Goal: Information Seeking & Learning: Learn about a topic

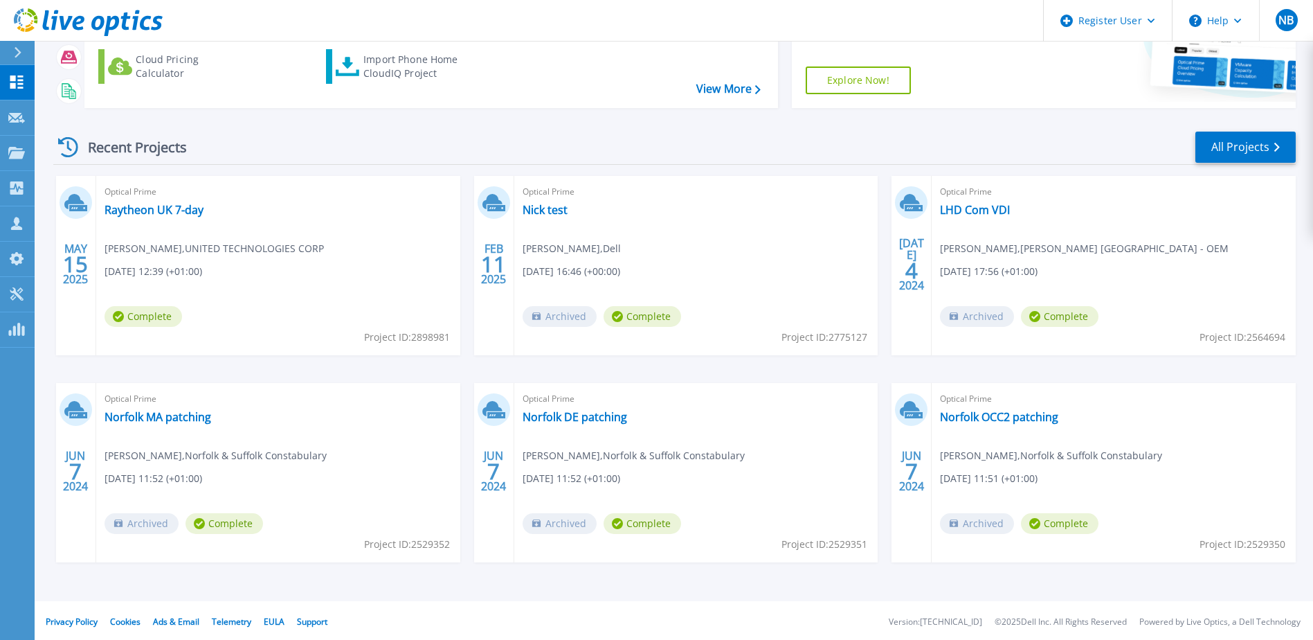
scroll to position [185, 0]
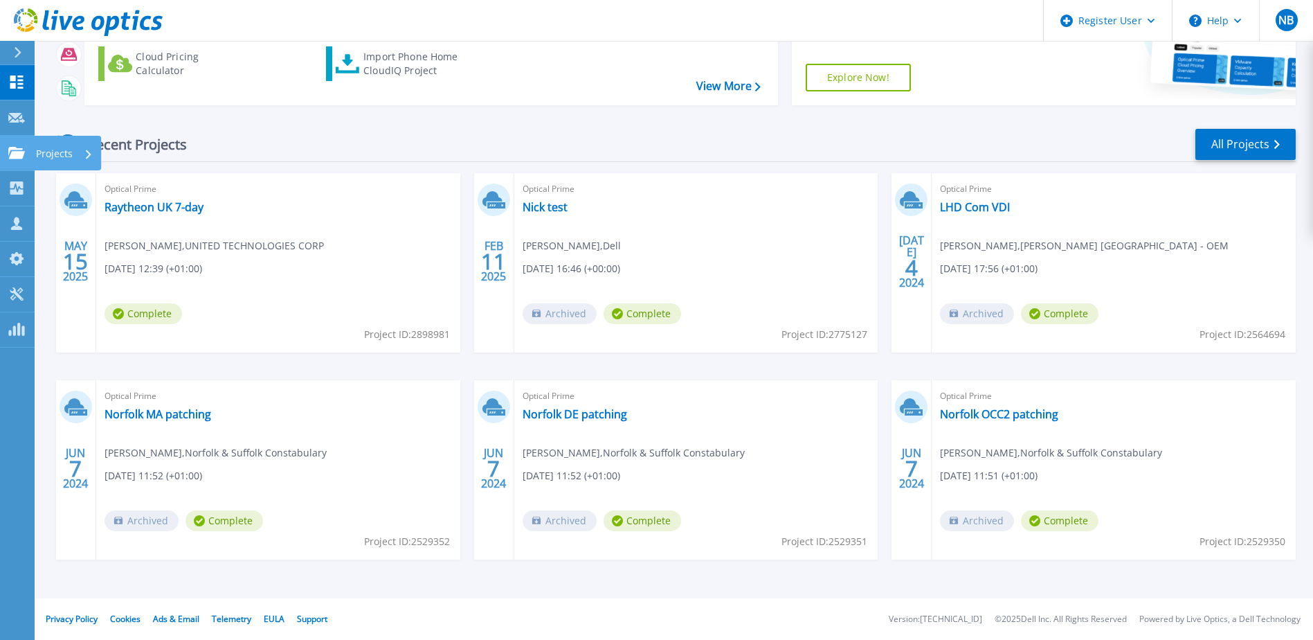
click at [46, 149] on p "Projects" at bounding box center [54, 154] width 37 height 36
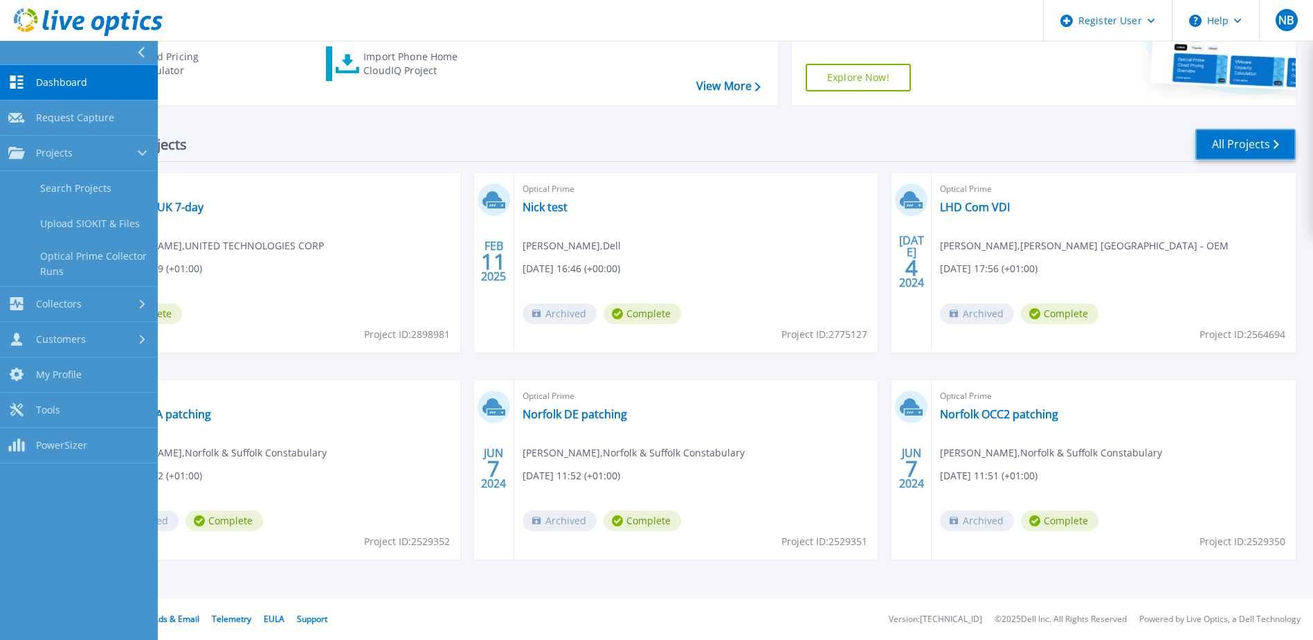
click at [1218, 141] on link "All Projects" at bounding box center [1245, 144] width 100 height 31
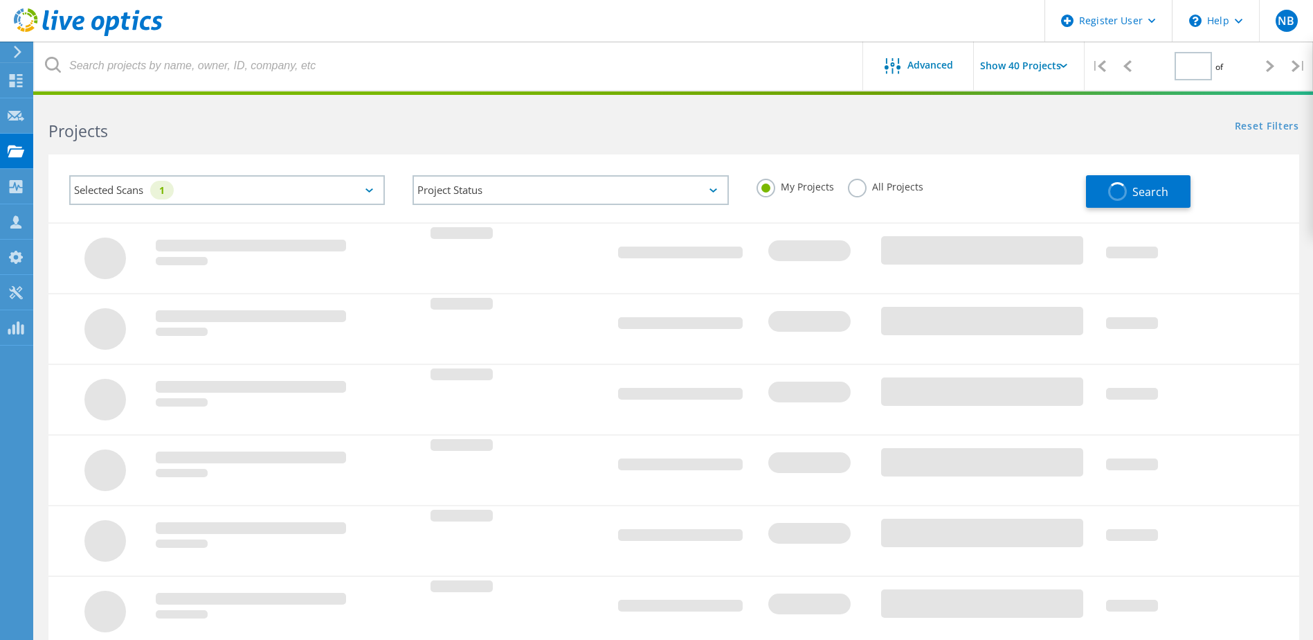
type input "3"
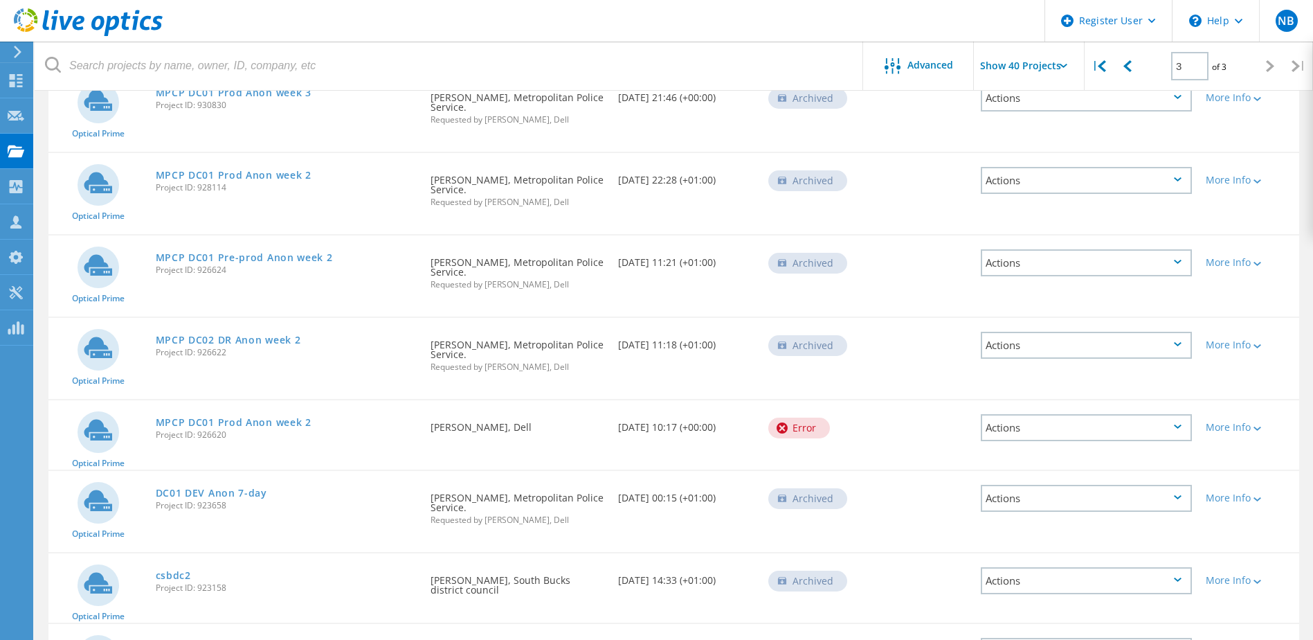
scroll to position [643, 0]
click at [260, 180] on link "MPCP DC01 Prod Anon week 2" at bounding box center [234, 176] width 156 height 10
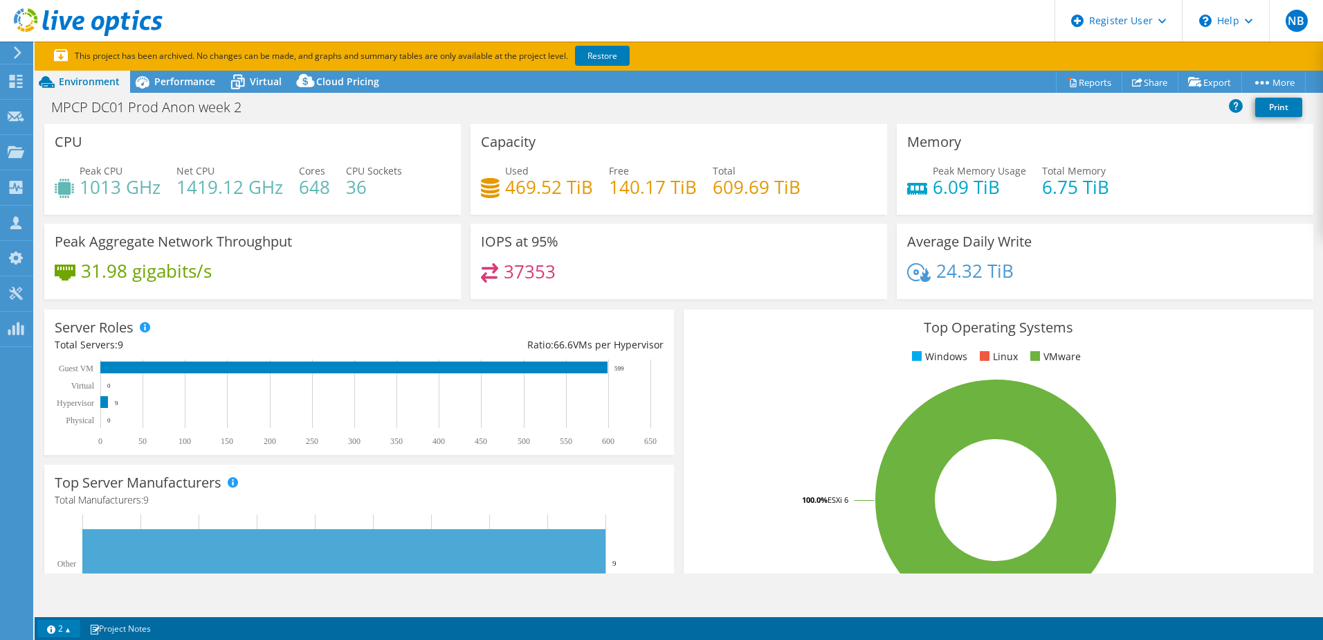
click at [69, 628] on link "2" at bounding box center [58, 627] width 43 height 17
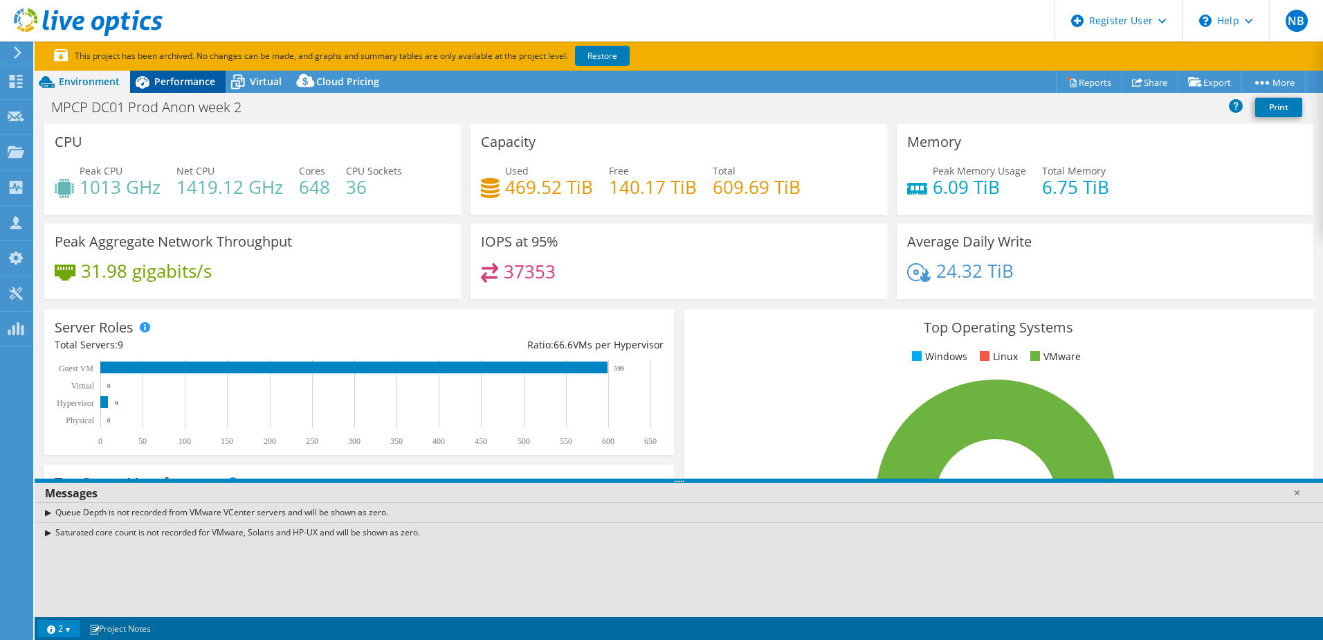
click at [181, 76] on span "Performance" at bounding box center [184, 81] width 61 height 13
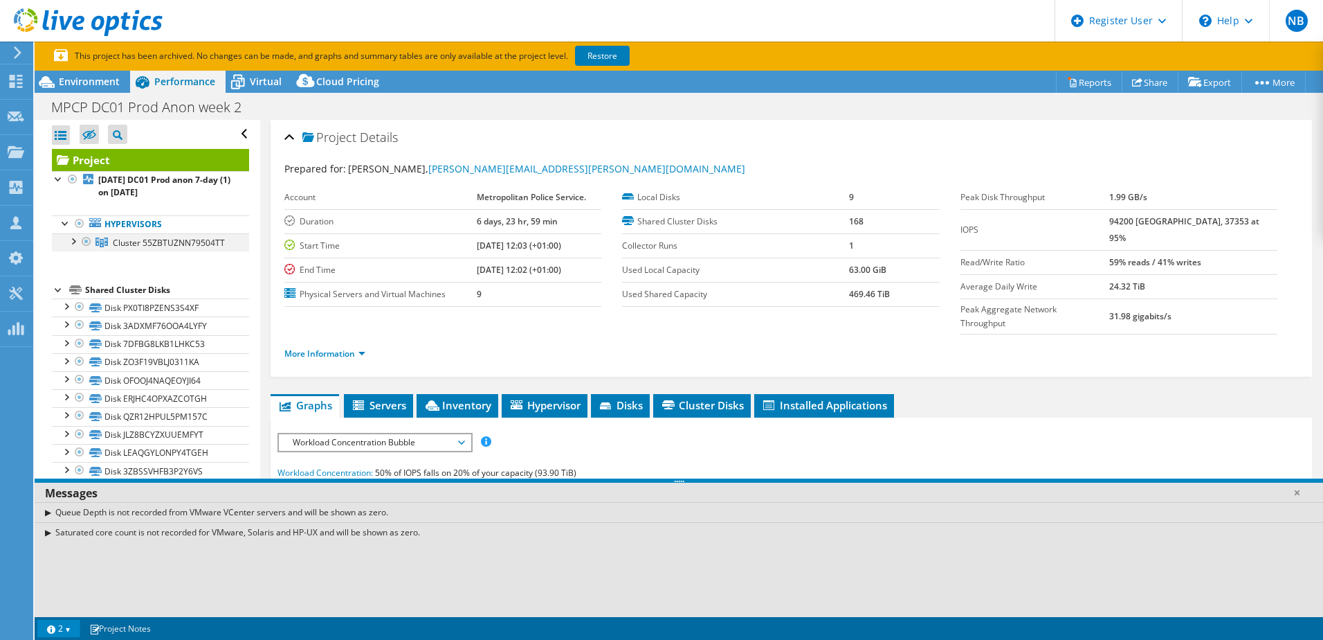
click at [73, 237] on div at bounding box center [73, 240] width 14 height 14
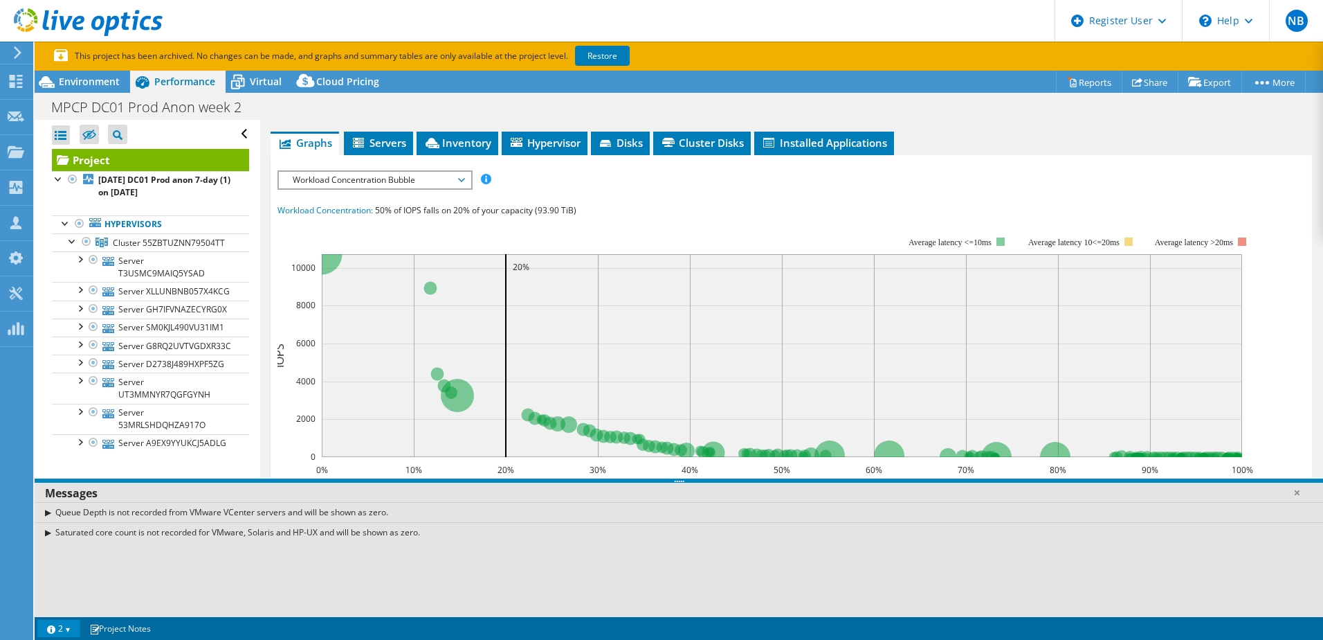
scroll to position [263, 0]
click at [356, 171] on span "Workload Concentration Bubble" at bounding box center [375, 179] width 178 height 17
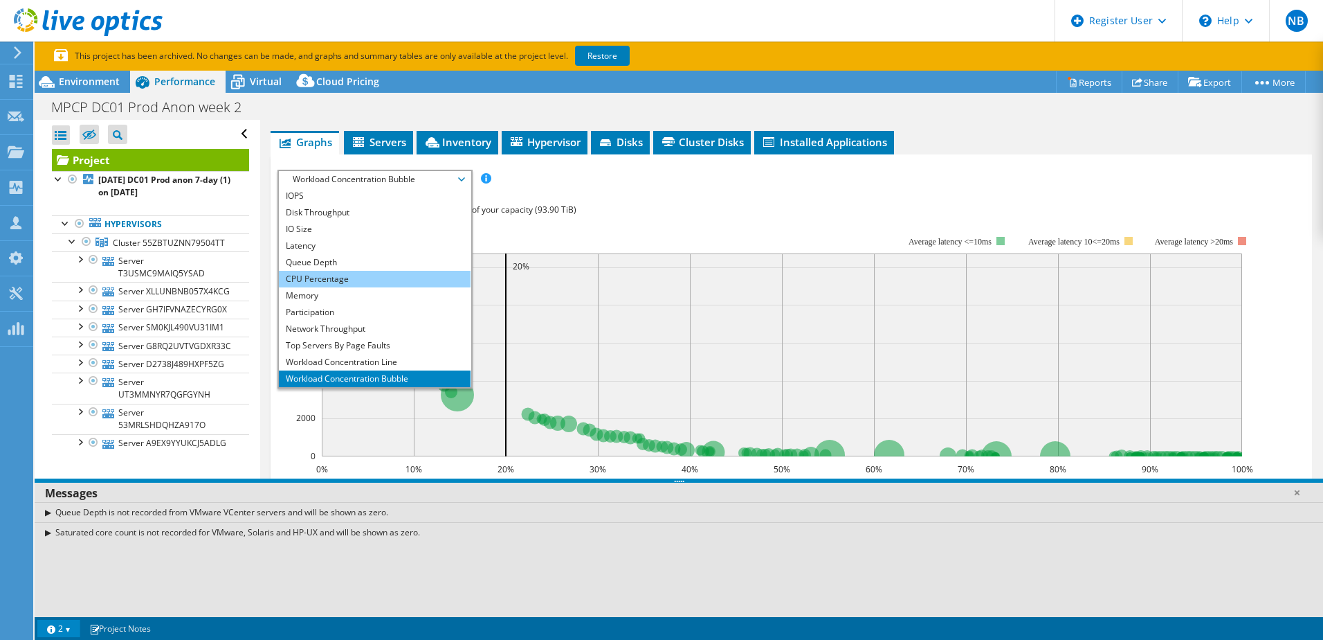
click at [336, 271] on li "CPU Percentage" at bounding box center [375, 279] width 192 height 17
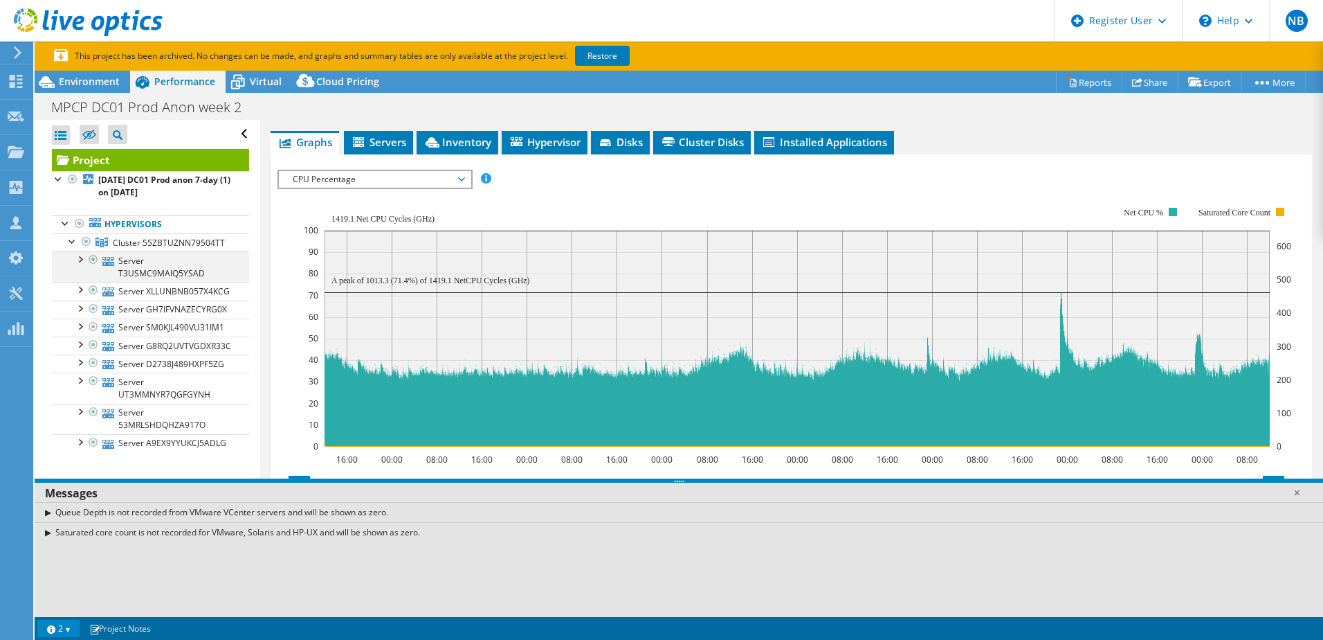
click at [87, 268] on div at bounding box center [94, 259] width 14 height 17
click at [83, 265] on div at bounding box center [80, 258] width 14 height 14
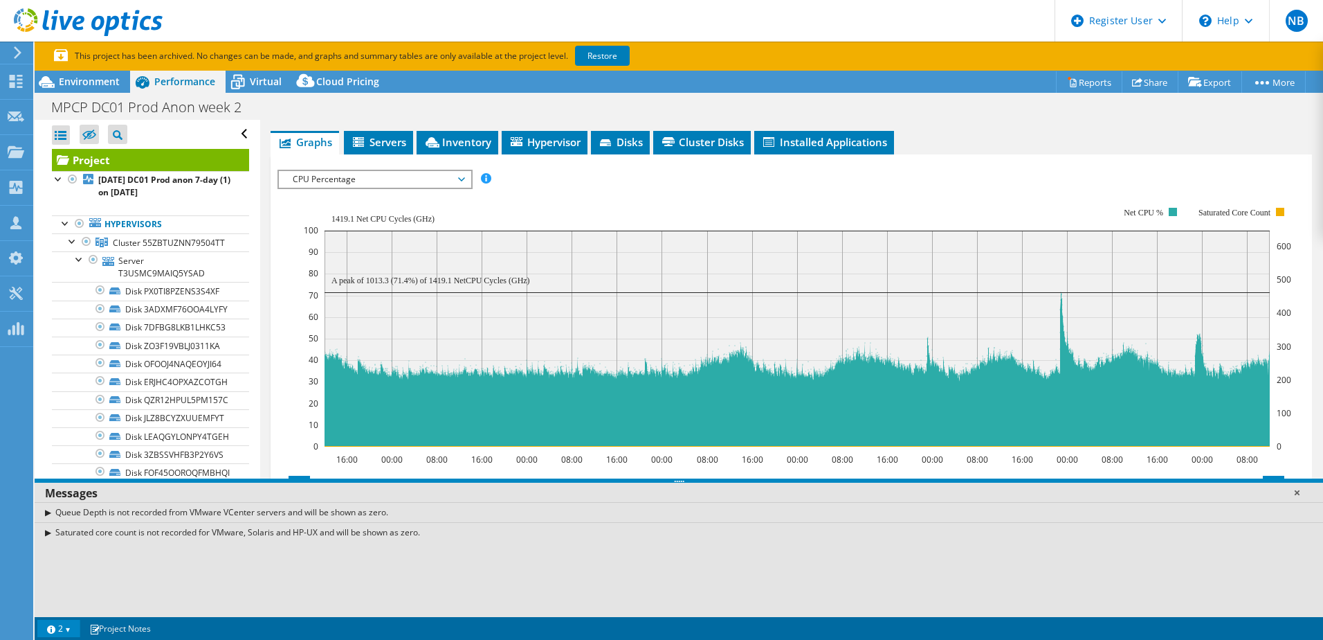
click at [1299, 495] on link at bounding box center [1297, 492] width 14 height 14
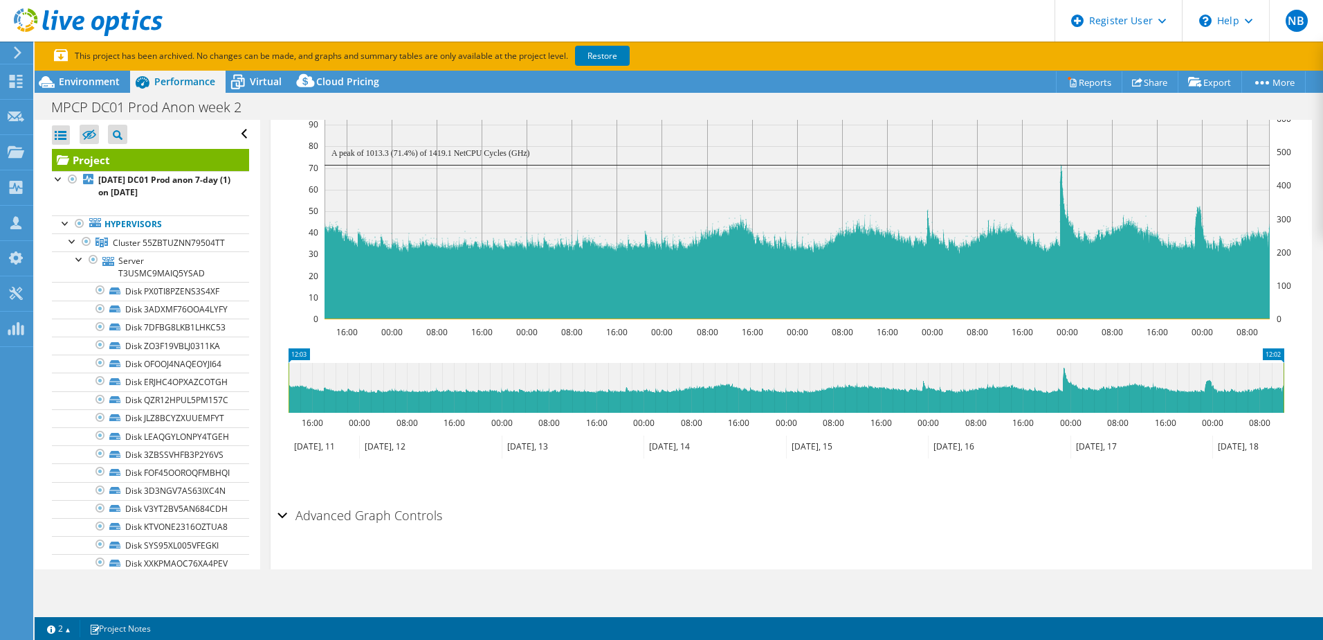
scroll to position [0, 0]
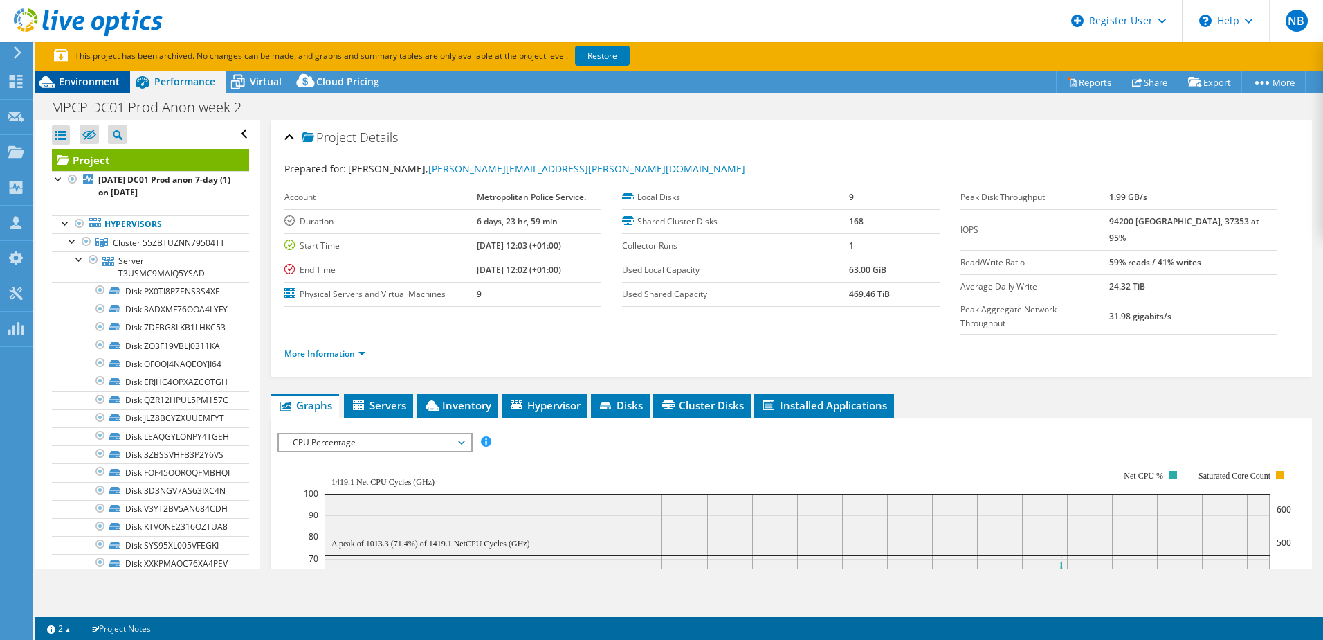
click at [78, 86] on span "Environment" at bounding box center [89, 81] width 61 height 13
